Goal: Book appointment/travel/reservation: Book appointment/travel/reservation

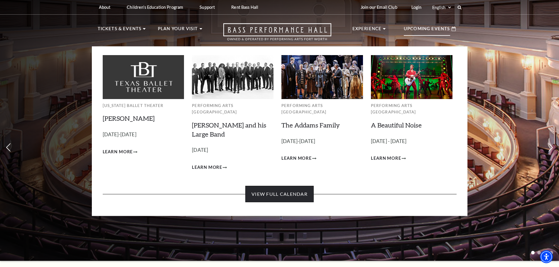
click at [291, 187] on link "View Full Calendar" at bounding box center [279, 194] width 68 height 16
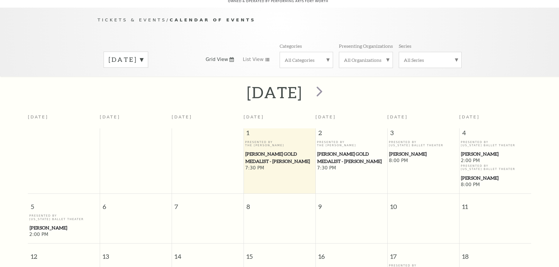
scroll to position [52, 0]
click at [143, 55] on label "[DATE]" at bounding box center [126, 59] width 35 height 9
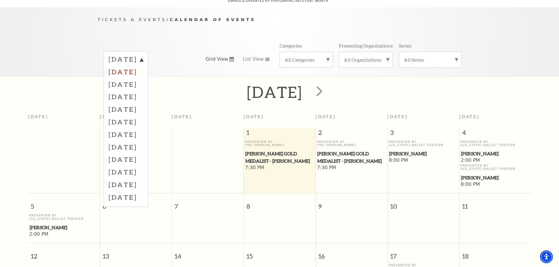
click at [143, 65] on label "[DATE]" at bounding box center [126, 71] width 35 height 13
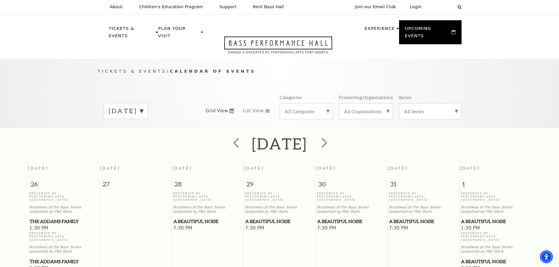
scroll to position [0, 0]
click at [143, 107] on label "[DATE]" at bounding box center [126, 111] width 35 height 9
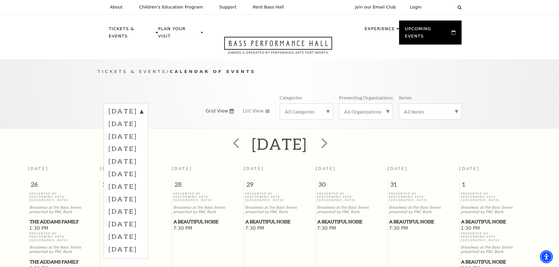
click at [143, 132] on label "[DATE]" at bounding box center [126, 136] width 35 height 13
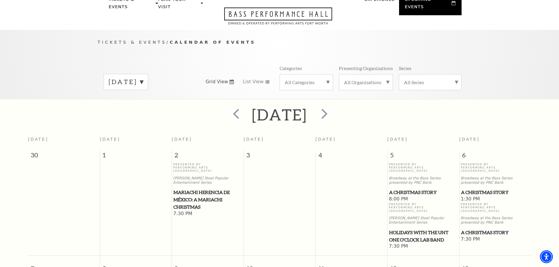
scroll to position [23, 0]
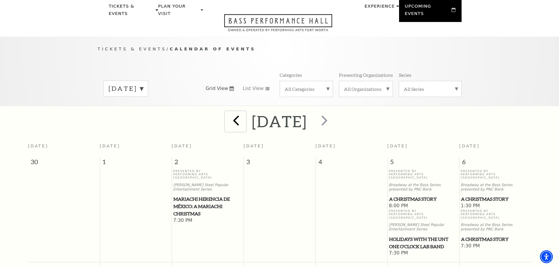
click at [228, 117] on span "prev" at bounding box center [236, 120] width 17 height 17
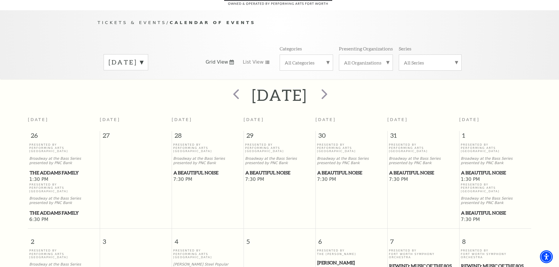
scroll to position [52, 0]
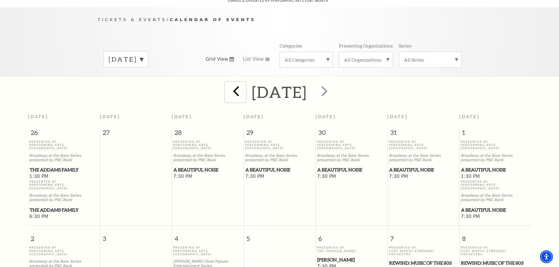
click at [228, 85] on span "prev" at bounding box center [236, 91] width 17 height 17
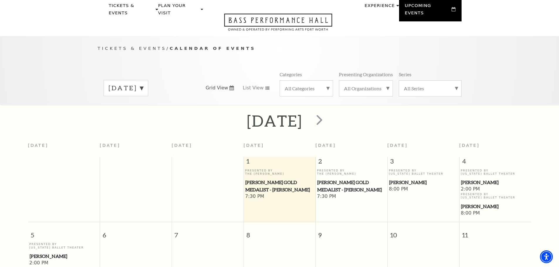
scroll to position [23, 0]
click at [148, 85] on div "[DATE]" at bounding box center [126, 89] width 45 height 16
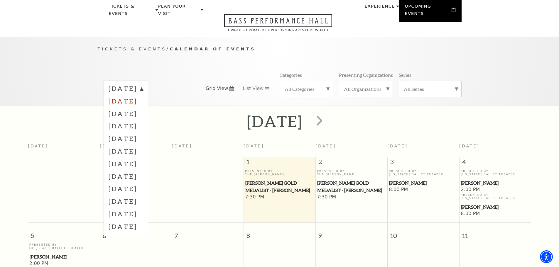
click at [140, 95] on label "[DATE]" at bounding box center [126, 101] width 35 height 13
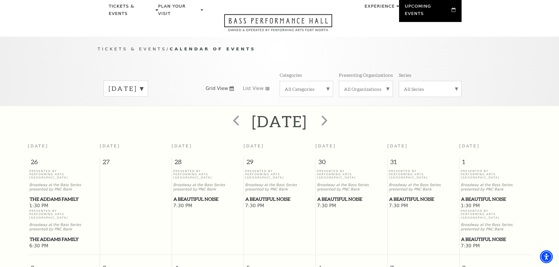
click at [143, 84] on label "[DATE]" at bounding box center [126, 88] width 35 height 9
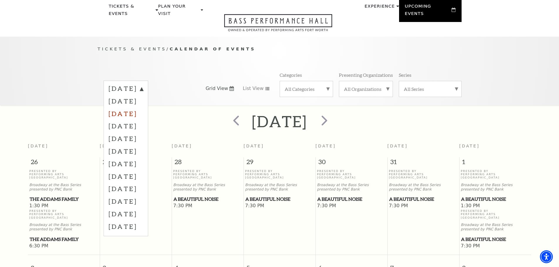
click at [143, 109] on label "[DATE]" at bounding box center [126, 113] width 35 height 13
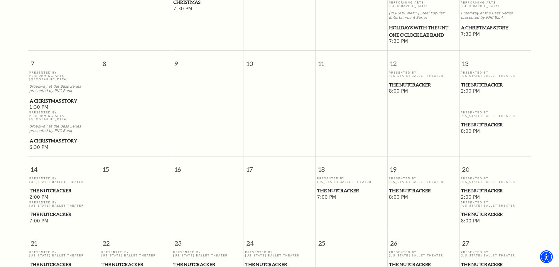
scroll to position [235, 0]
click at [477, 81] on span "The Nutcracker" at bounding box center [495, 84] width 68 height 7
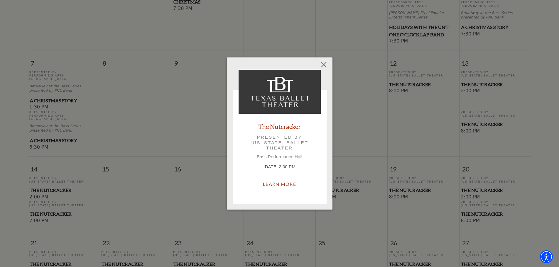
click at [276, 183] on link "Learn More" at bounding box center [279, 184] width 57 height 16
